Goal: Transaction & Acquisition: Obtain resource

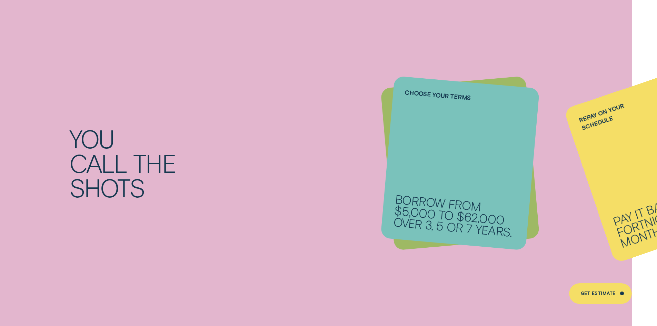
scroll to position [897, 0]
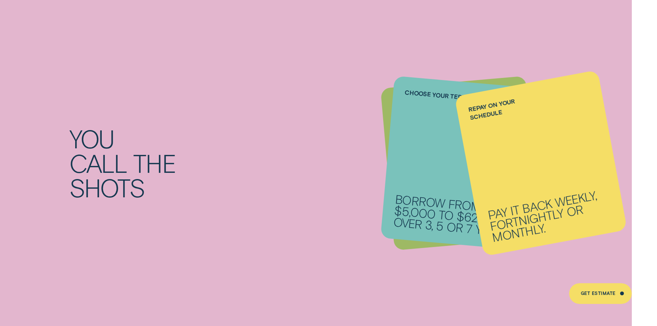
drag, startPoint x: 1, startPoint y: 128, endPoint x: 188, endPoint y: 194, distance: 197.7
click at [21, 141] on div "You call the shots Get a personalised rate From 6.74% p.a. 1 ( Comparison 7.57%…" at bounding box center [328, 163] width 657 height 345
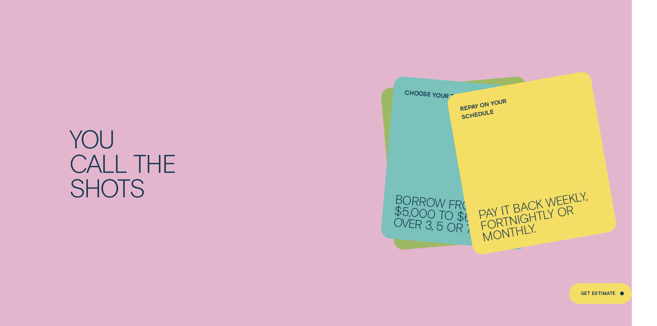
drag, startPoint x: 188, startPoint y: 194, endPoint x: 237, endPoint y: 211, distance: 52.1
click at [189, 195] on div "You call the shots" at bounding box center [197, 162] width 256 height 73
drag, startPoint x: 237, startPoint y: 211, endPoint x: 435, endPoint y: 228, distance: 198.4
click at [247, 214] on div "You call the shots Get a personalised rate From 6.74% p.a. 1 ( Comparison 7.57%…" at bounding box center [328, 163] width 657 height 345
drag, startPoint x: 463, startPoint y: 229, endPoint x: 582, endPoint y: 227, distance: 119.0
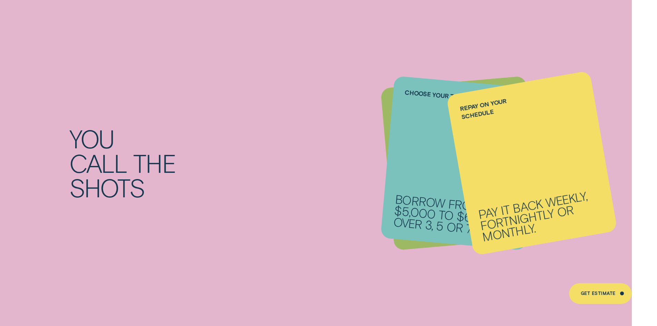
click at [468, 229] on li "Repay on your schedule Pay it back weekly, fortnightly or monthly." at bounding box center [460, 163] width 146 height 162
drag, startPoint x: 582, startPoint y: 227, endPoint x: 589, endPoint y: 226, distance: 7.4
click at [583, 227] on div "Repay on your schedule Pay it back weekly, fortnightly or monthly." at bounding box center [531, 162] width 171 height 185
drag, startPoint x: 617, startPoint y: 217, endPoint x: 561, endPoint y: 171, distance: 71.6
click at [617, 216] on div "You call the shots Get a personalised rate From 6.74% p.a. 1 ( Comparison 7.57%…" at bounding box center [328, 163] width 657 height 345
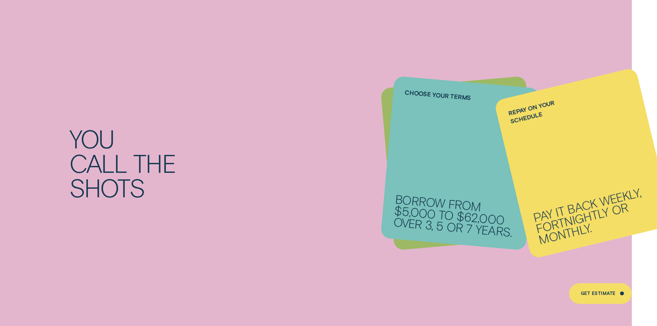
scroll to position [724, 0]
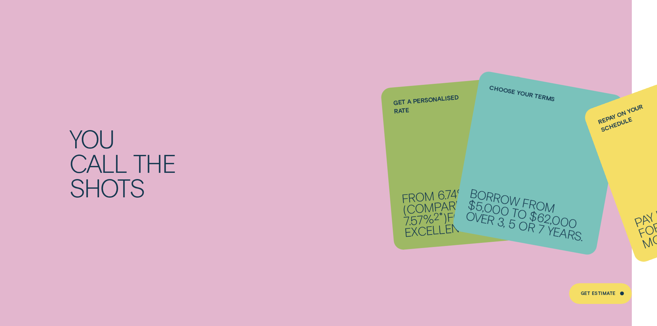
click at [389, 152] on li "Repay on your schedule Pay it back weekly, fortnightly or monthly." at bounding box center [460, 163] width 146 height 162
click at [421, 154] on li "Repay on your schedule Pay it back weekly, fortnightly or monthly." at bounding box center [460, 163] width 146 height 162
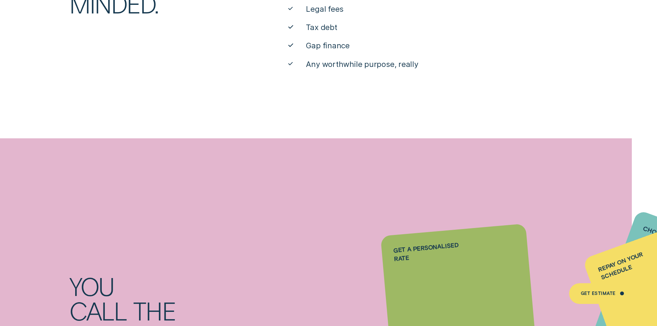
scroll to position [552, 0]
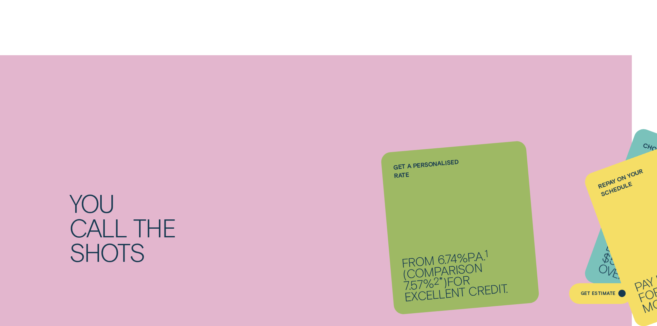
click at [614, 296] on div "Get Estimate" at bounding box center [598, 295] width 35 height 4
